Goal: Information Seeking & Learning: Learn about a topic

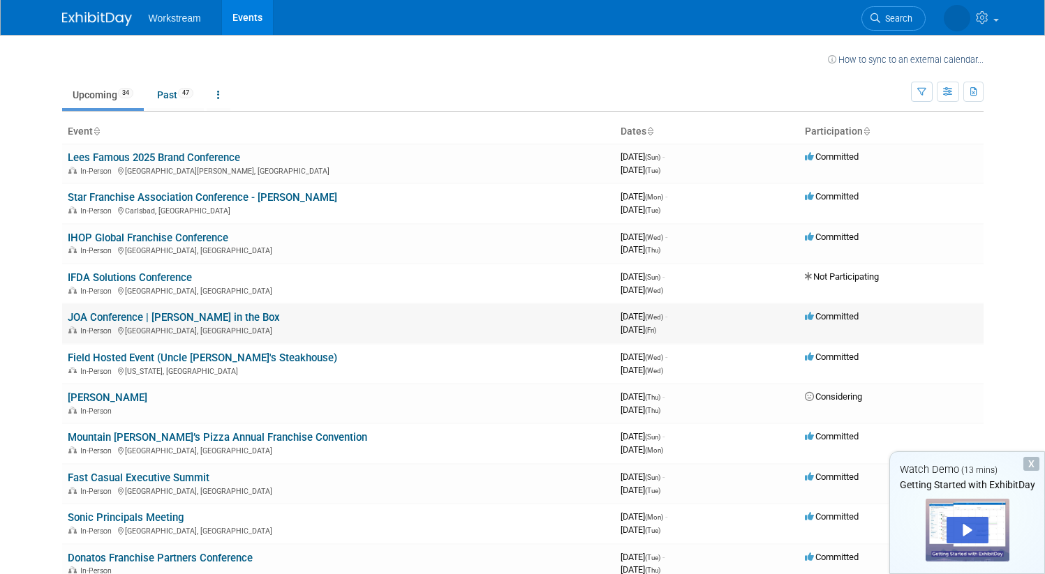
click at [251, 320] on td "JOA Conference | Jack in the Box In-Person New Orleans, LA" at bounding box center [338, 324] width 553 height 40
click at [193, 323] on link "JOA Conference | [PERSON_NAME] in the Box" at bounding box center [174, 317] width 212 height 13
click at [177, 107] on link "Past 47" at bounding box center [175, 95] width 57 height 27
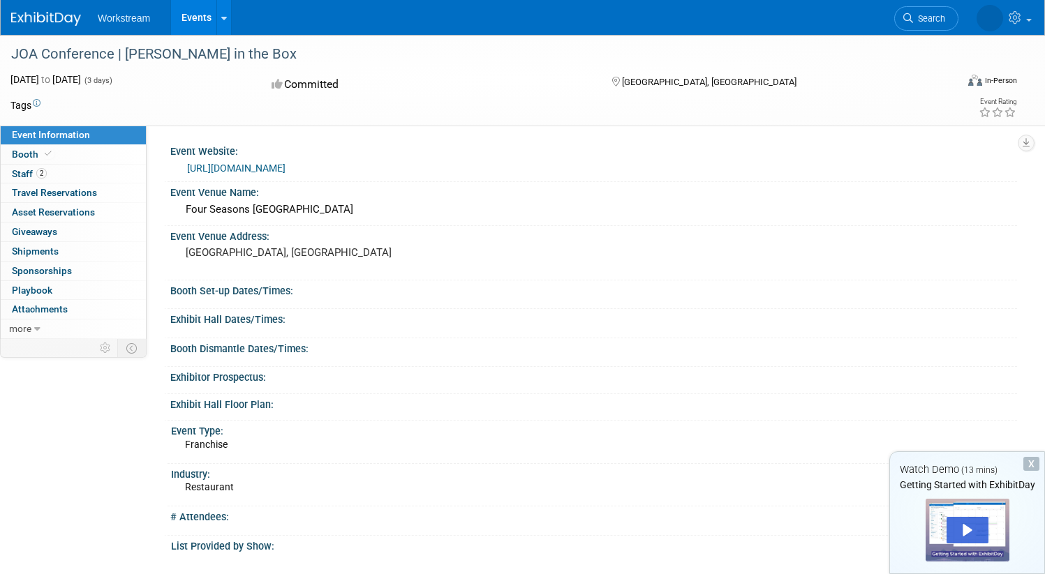
click at [579, 251] on div "Event Venue Address: New Orleans, LA" at bounding box center [590, 253] width 853 height 54
drag, startPoint x: 52, startPoint y: 52, endPoint x: 153, endPoint y: 52, distance: 100.5
click at [153, 52] on div "JOA Conference | [PERSON_NAME] in the Box" at bounding box center [468, 54] width 925 height 25
copy div "JOA Conference"
click at [165, 50] on div "JOA Conference | [PERSON_NAME] in the Box" at bounding box center [468, 54] width 925 height 25
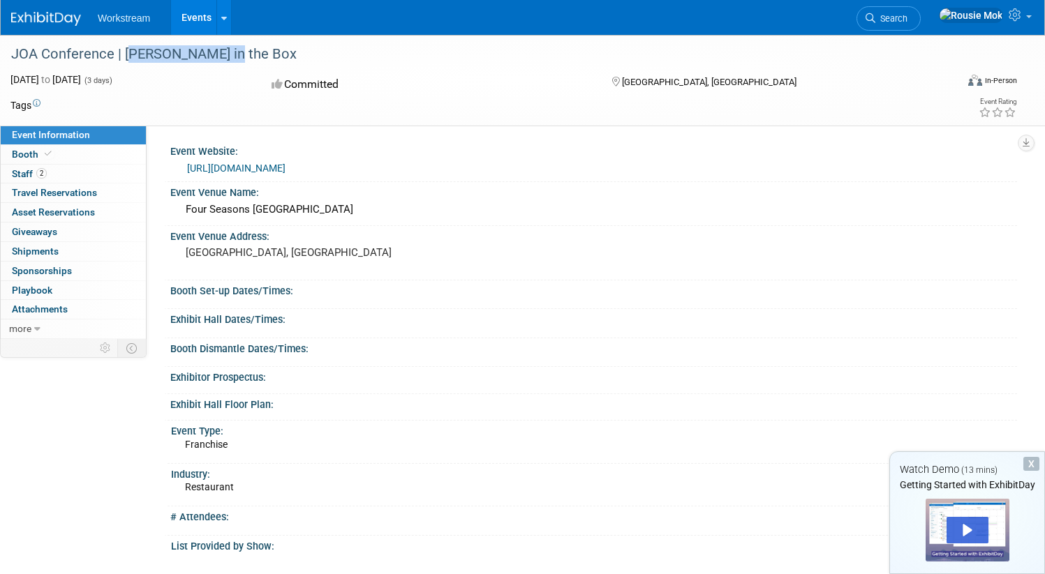
drag, startPoint x: 168, startPoint y: 53, endPoint x: 307, endPoint y: 57, distance: 138.9
click at [307, 57] on div "JOA Conference | [PERSON_NAME] in the Box" at bounding box center [468, 54] width 925 height 25
click at [197, 59] on div "JOA Conference | [PERSON_NAME] in the Box" at bounding box center [468, 54] width 925 height 25
drag, startPoint x: 169, startPoint y: 52, endPoint x: 269, endPoint y: 46, distance: 99.9
click at [269, 46] on div "JOA Conference | [PERSON_NAME] in the Box" at bounding box center [468, 54] width 925 height 25
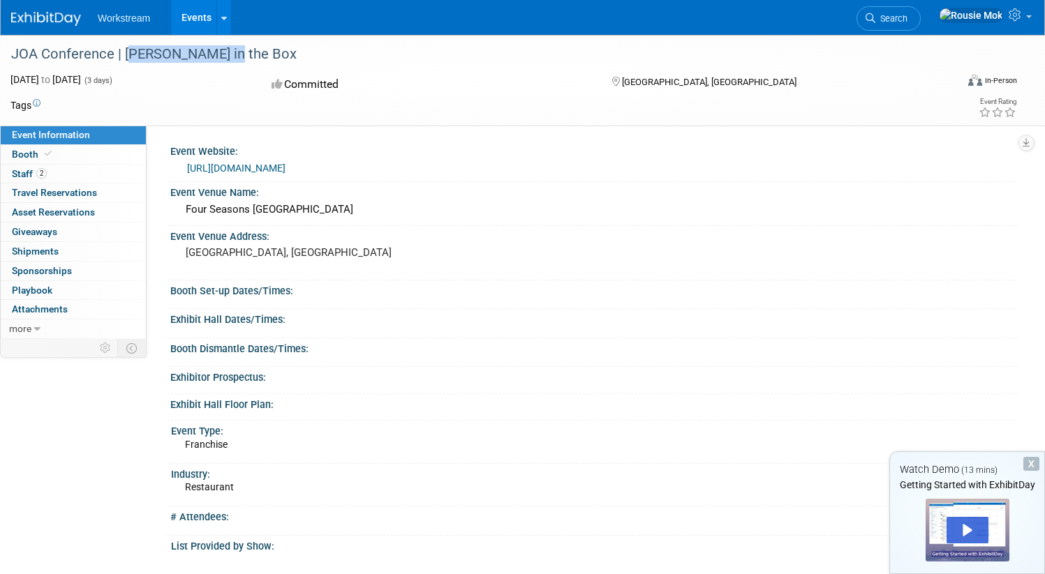
copy div "Jack in the Box"
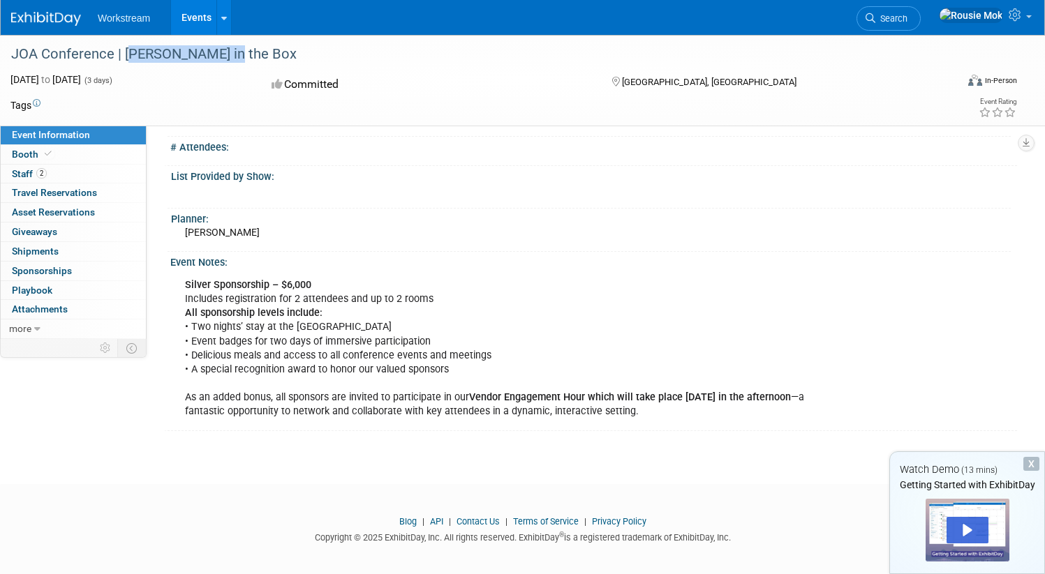
scroll to position [378, 0]
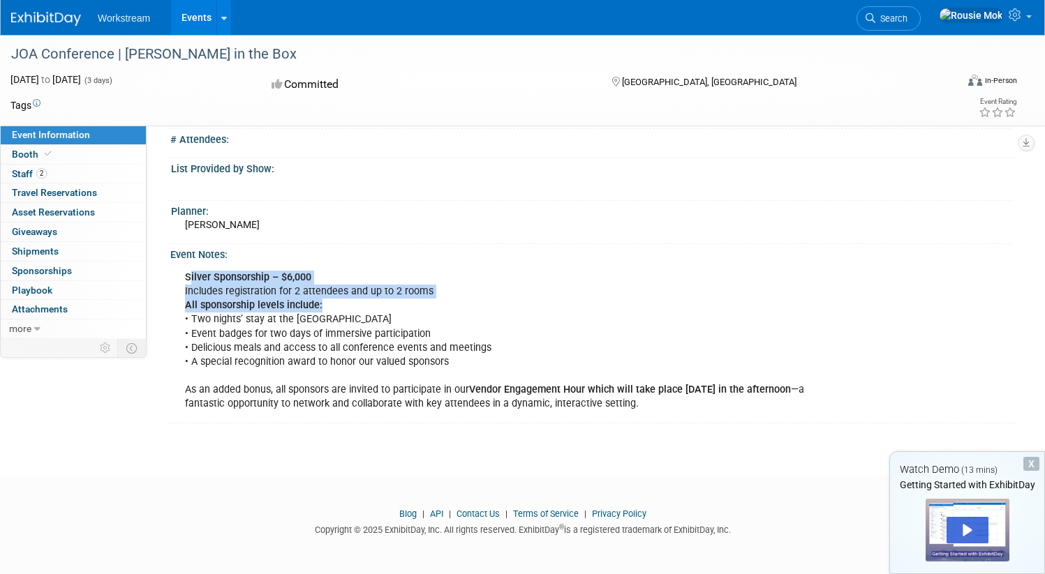
drag, startPoint x: 241, startPoint y: 279, endPoint x: 459, endPoint y: 299, distance: 219.3
click at [459, 299] on div "Silver Sponsorship – $6,000 Includes registration for 2 attendees and up to 2 r…" at bounding box center [514, 341] width 678 height 154
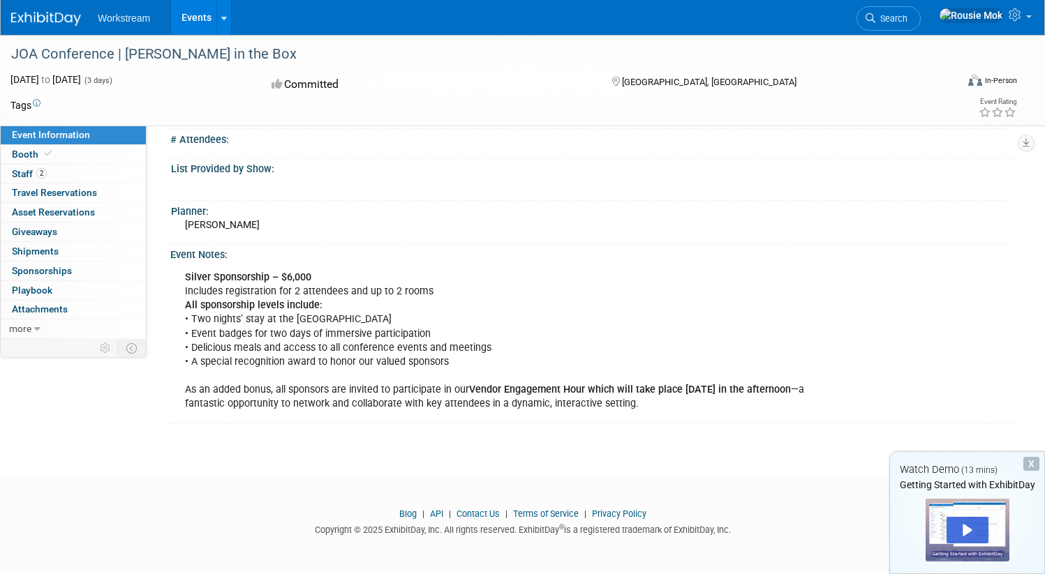
click at [369, 343] on div "Silver Sponsorship – $6,000 Includes registration for 2 attendees and up to 2 r…" at bounding box center [514, 341] width 678 height 154
drag, startPoint x: 253, startPoint y: 344, endPoint x: 506, endPoint y: 342, distance: 252.6
click at [506, 342] on div "Silver Sponsorship – $6,000 Includes registration for 2 attendees and up to 2 r…" at bounding box center [514, 341] width 678 height 154
click at [364, 352] on div "Silver Sponsorship – $6,000 Includes registration for 2 attendees and up to 2 r…" at bounding box center [514, 341] width 678 height 154
drag, startPoint x: 242, startPoint y: 357, endPoint x: 729, endPoint y: 361, distance: 487.1
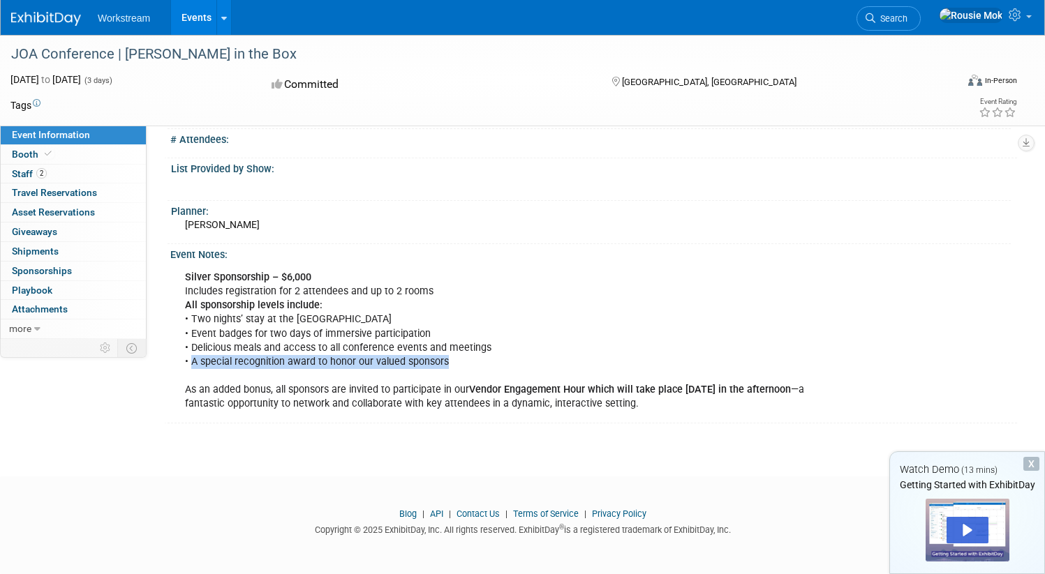
click at [729, 361] on div "Silver Sponsorship – $6,000 Includes registration for 2 attendees and up to 2 r…" at bounding box center [514, 341] width 678 height 154
click at [68, 307] on span "Attachments 0" at bounding box center [40, 309] width 56 height 11
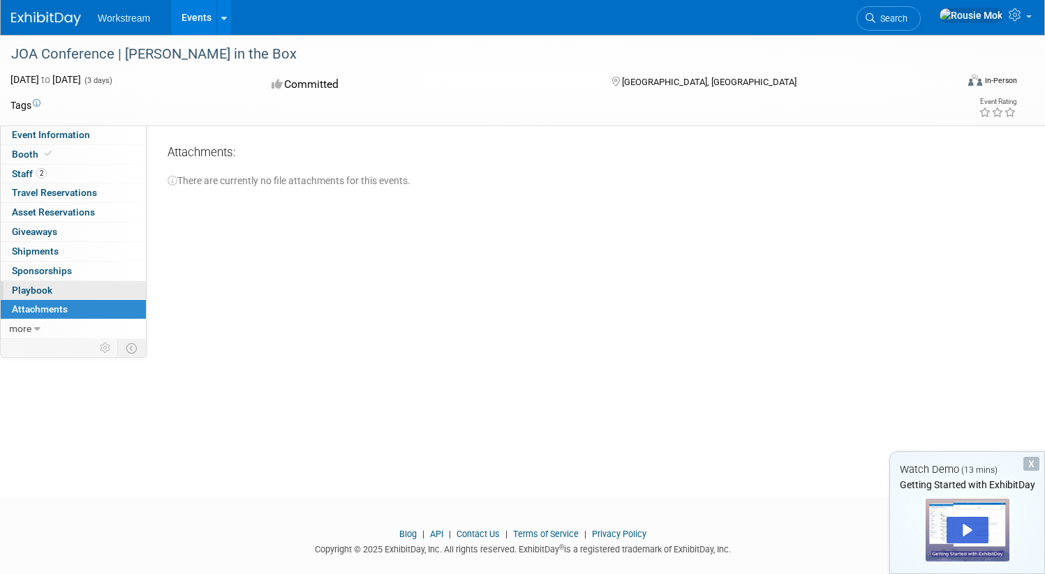
click at [52, 291] on span "Playbook 0" at bounding box center [32, 290] width 40 height 11
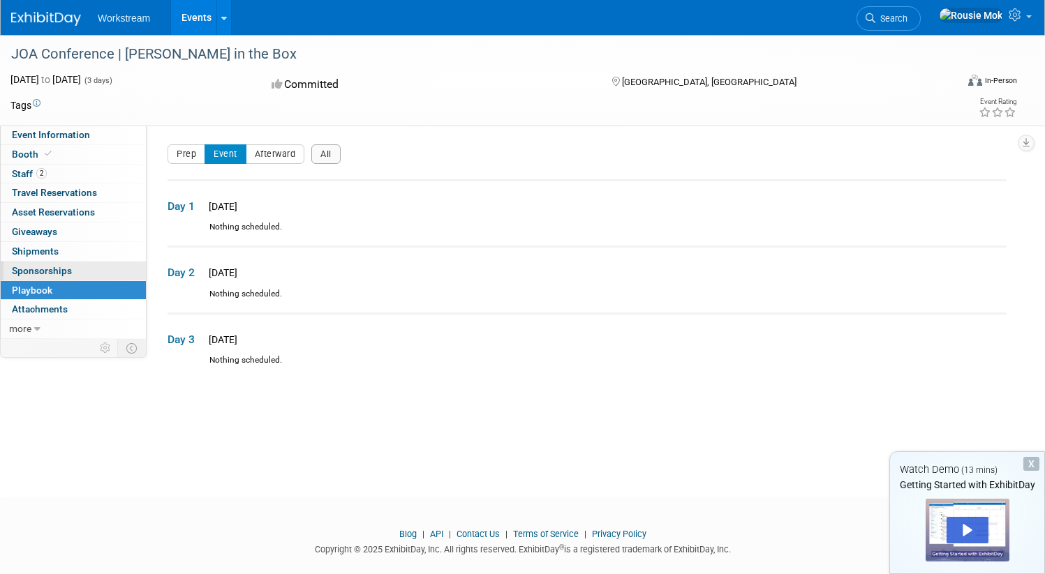
click at [72, 266] on span "Sponsorships 0" at bounding box center [42, 270] width 60 height 11
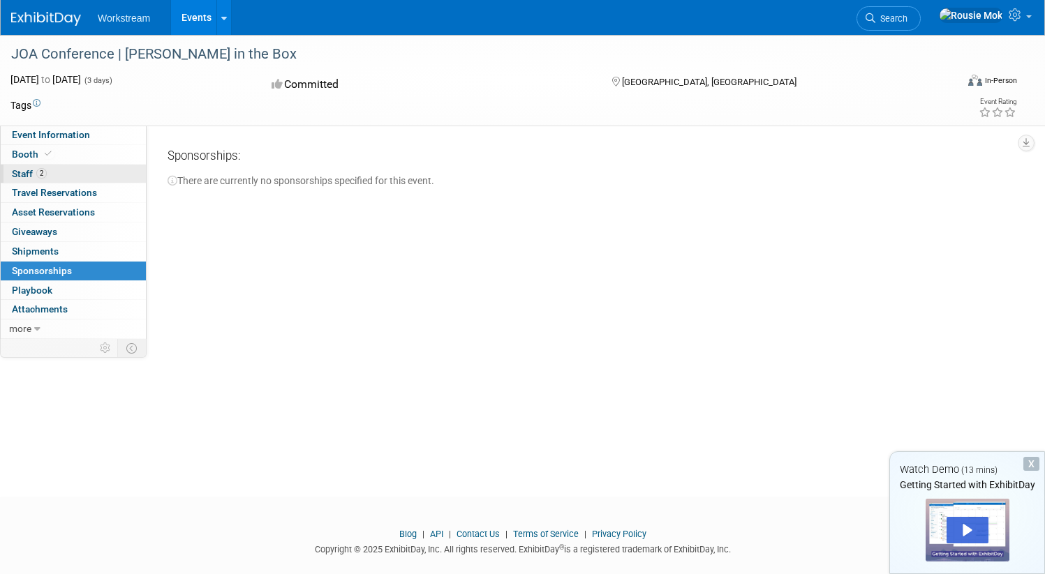
click at [98, 166] on link "2 Staff 2" at bounding box center [73, 174] width 145 height 19
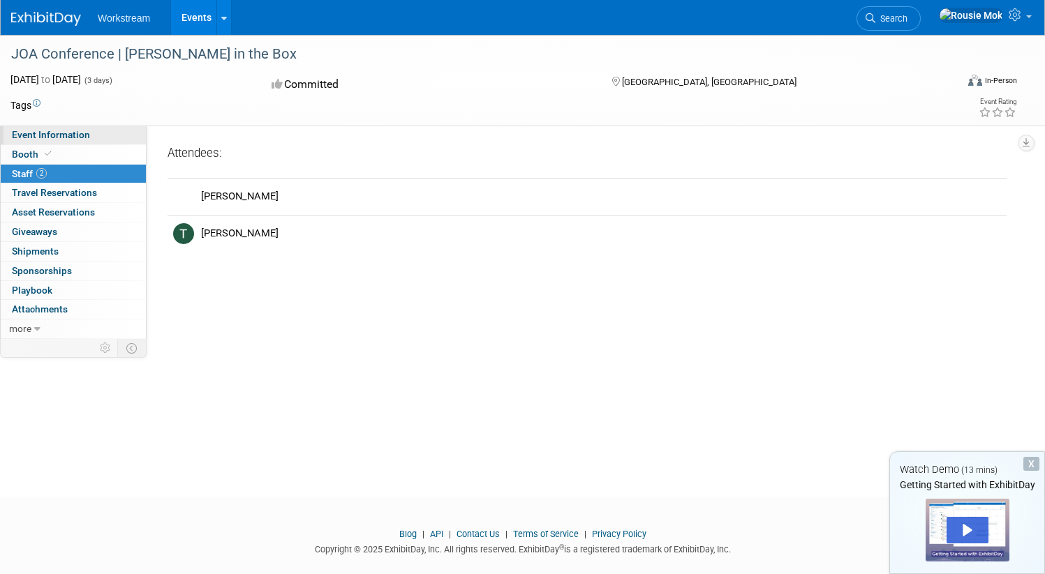
click at [90, 130] on span "Event Information" at bounding box center [51, 134] width 78 height 11
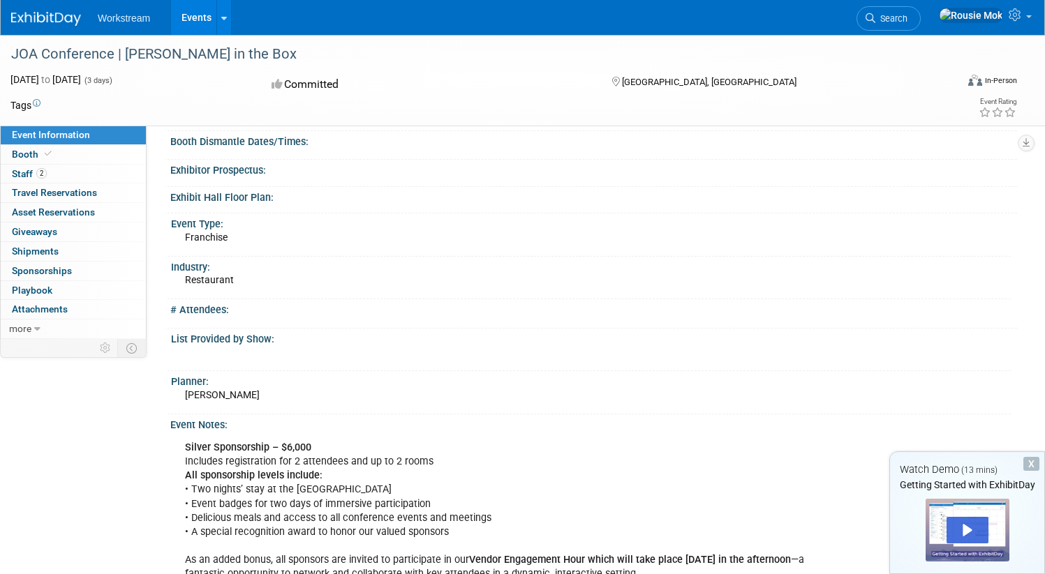
scroll to position [378, 0]
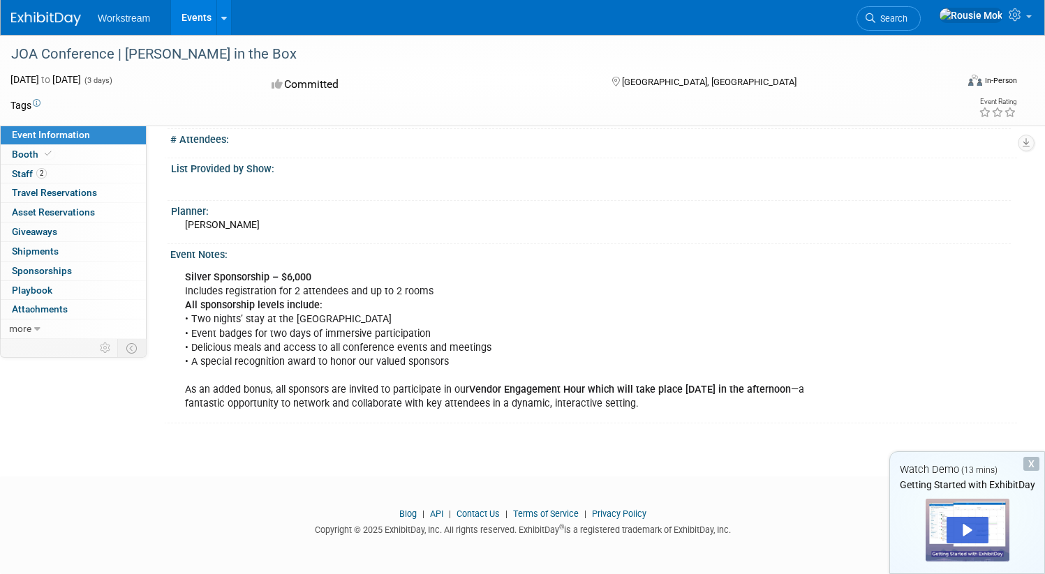
drag, startPoint x: 255, startPoint y: 275, endPoint x: 442, endPoint y: 272, distance: 187.0
click at [442, 272] on div "Silver Sponsorship – $6,000 Includes registration for 2 attendees and up to 2 r…" at bounding box center [514, 341] width 678 height 154
click at [369, 283] on div "Silver Sponsorship – $6,000 Includes registration for 2 attendees and up to 2 r…" at bounding box center [514, 341] width 678 height 154
click at [364, 288] on div "Silver Sponsorship – $6,000 Includes registration for 2 attendees and up to 2 r…" at bounding box center [514, 341] width 678 height 154
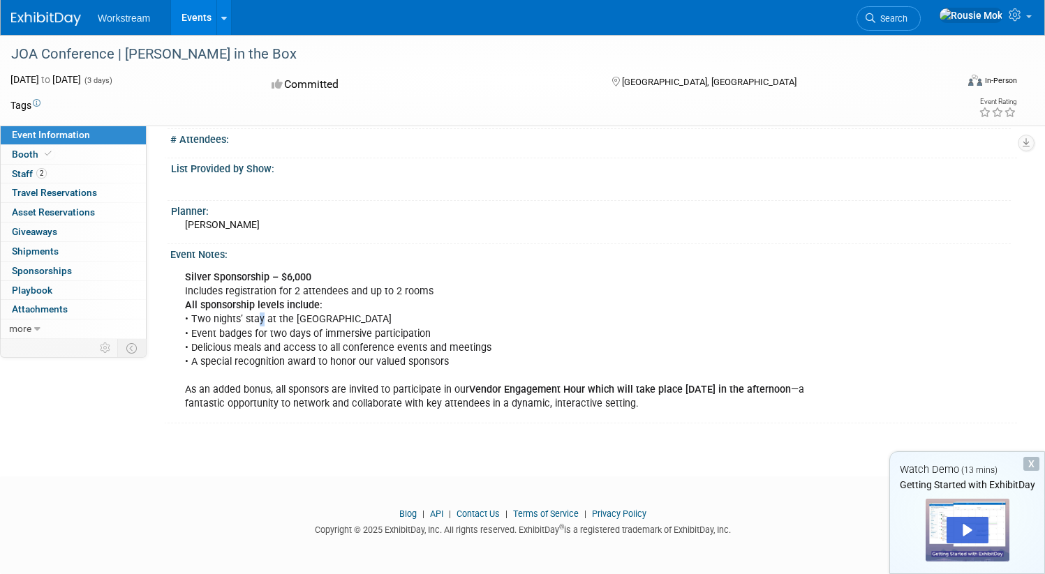
click at [309, 318] on div "Silver Sponsorship – $6,000 Includes registration for 2 attendees and up to 2 r…" at bounding box center [514, 341] width 678 height 154
click at [366, 317] on div "Silver Sponsorship – $6,000 Includes registration for 2 attendees and up to 2 r…" at bounding box center [514, 341] width 678 height 154
click at [515, 317] on div "Silver Sponsorship – $6,000 Includes registration for 2 attendees and up to 2 r…" at bounding box center [514, 341] width 678 height 154
drag, startPoint x: 514, startPoint y: 326, endPoint x: 465, endPoint y: 319, distance: 49.3
click at [514, 327] on div "Silver Sponsorship – $6,000 Includes registration for 2 attendees and up to 2 r…" at bounding box center [514, 341] width 678 height 154
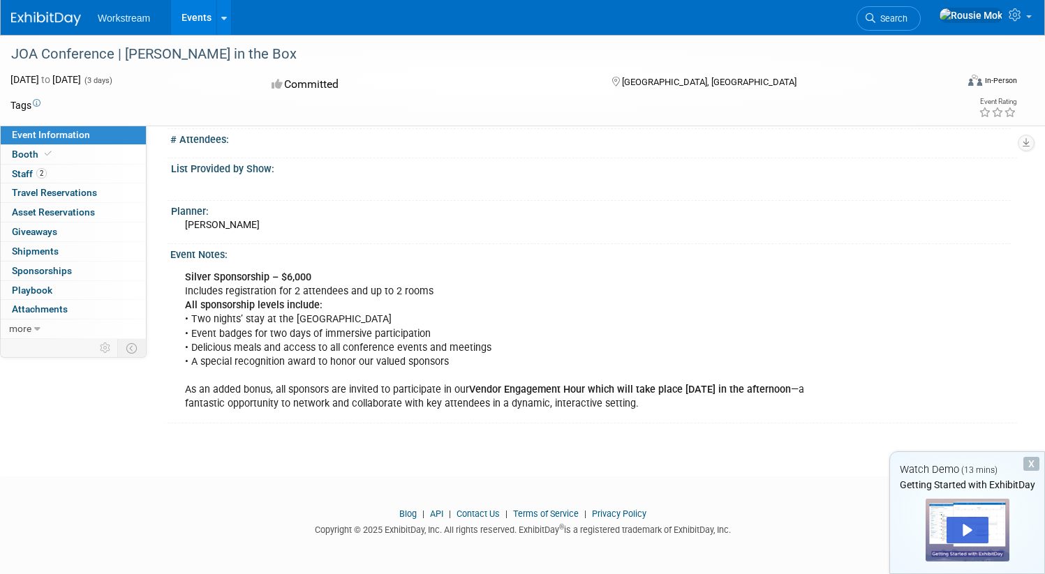
click at [465, 319] on div "Silver Sponsorship – $6,000 Includes registration for 2 attendees and up to 2 r…" at bounding box center [514, 341] width 678 height 154
click at [546, 367] on div "Silver Sponsorship – $6,000 Includes registration for 2 attendees and up to 2 r…" at bounding box center [514, 341] width 678 height 154
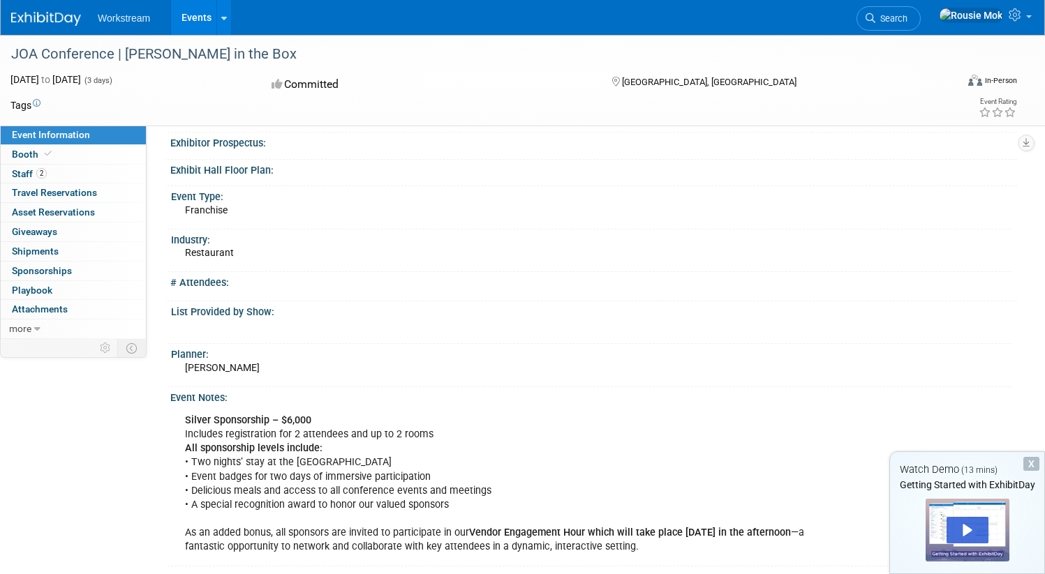
scroll to position [0, 0]
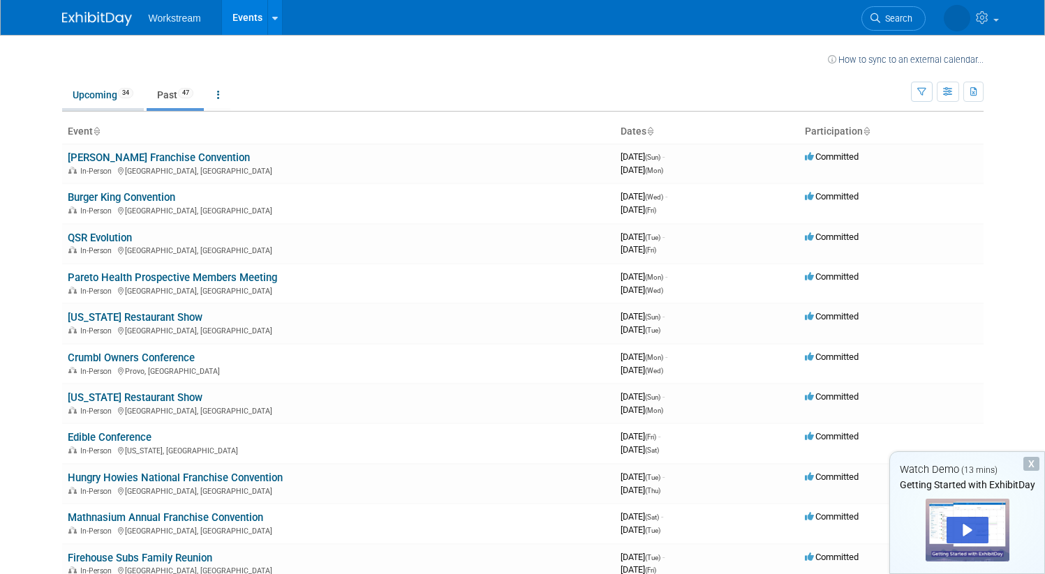
click at [100, 98] on link "Upcoming 34" at bounding box center [103, 95] width 82 height 27
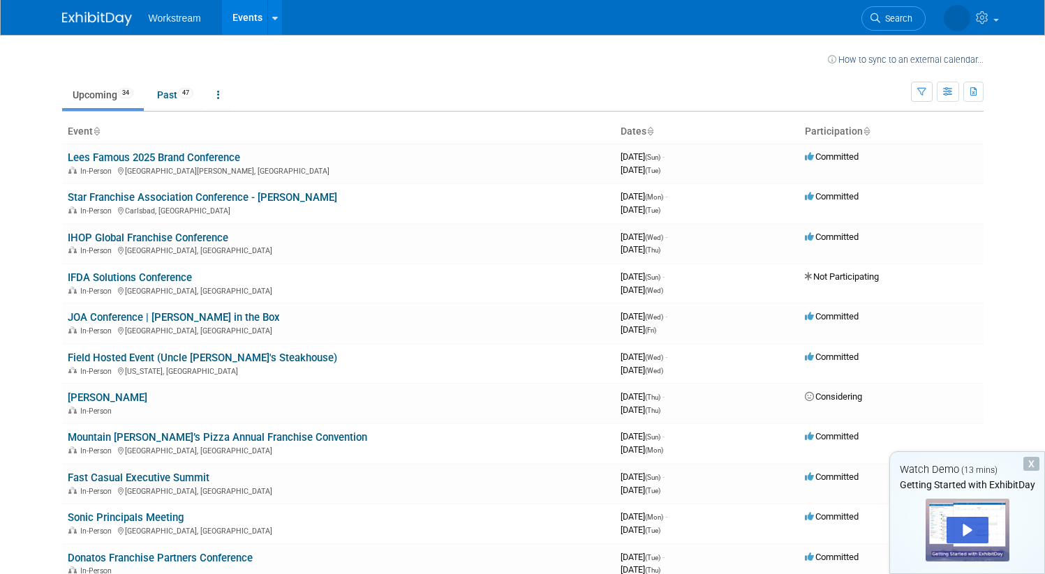
click at [162, 16] on span "Workstream" at bounding box center [175, 18] width 52 height 11
click at [170, 20] on span "Workstream" at bounding box center [175, 18] width 52 height 11
click at [175, 22] on span "Workstream" at bounding box center [175, 18] width 52 height 11
click at [176, 13] on span "Workstream" at bounding box center [175, 18] width 52 height 11
